Goal: Check status

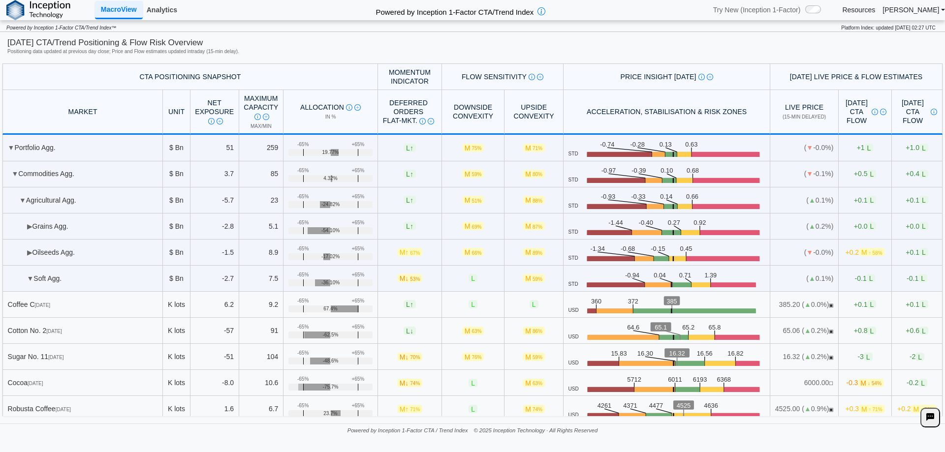
click at [175, 6] on link "Analytics" at bounding box center [162, 9] width 38 height 17
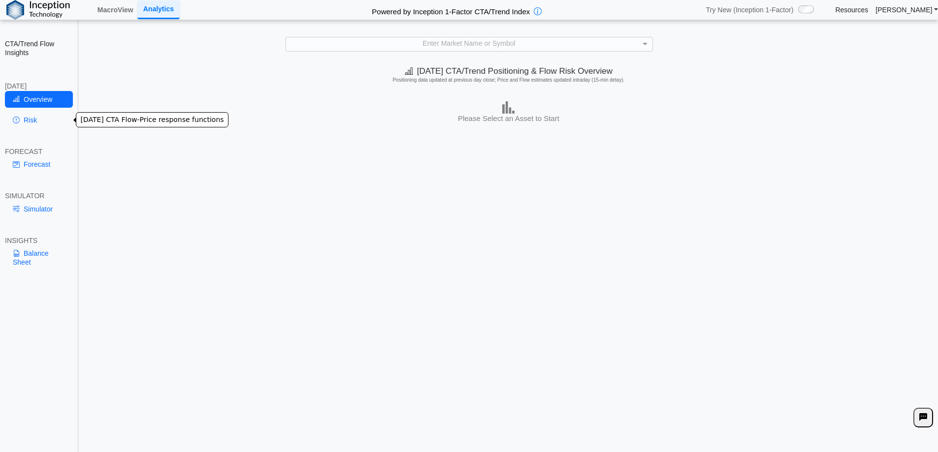
click at [31, 121] on link "Risk" at bounding box center [39, 120] width 68 height 17
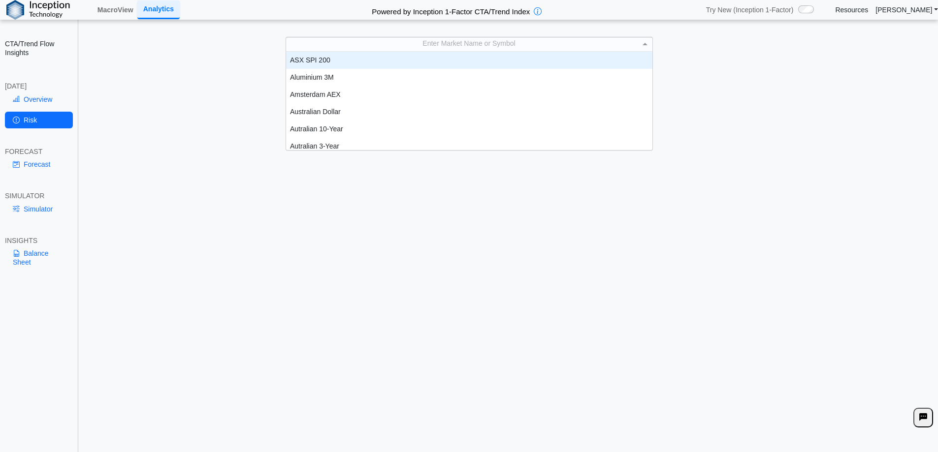
scroll to position [8, 8]
click at [417, 46] on div "Enter Market Name or Symbol" at bounding box center [469, 44] width 366 height 14
type input "**"
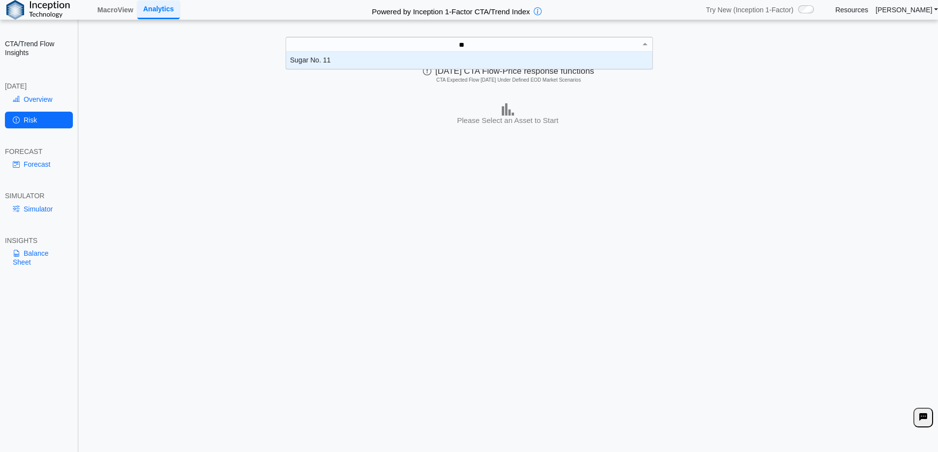
click at [353, 62] on div "Sugar No. 11" at bounding box center [469, 60] width 366 height 17
